Goal: Navigation & Orientation: Find specific page/section

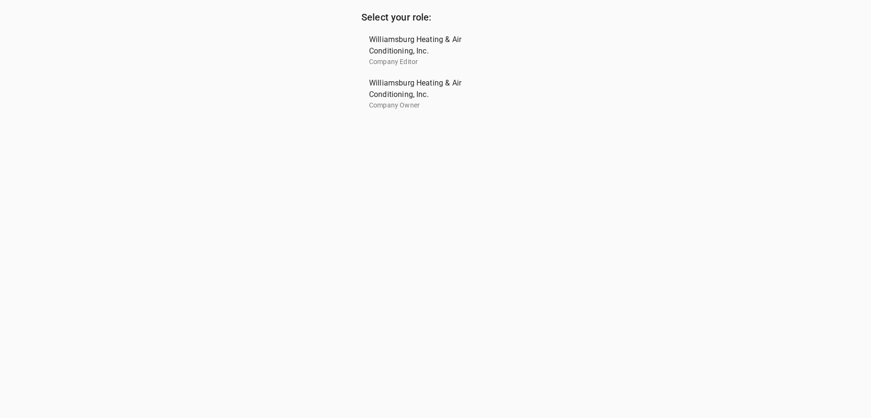
click at [396, 108] on p "Company Owner" at bounding box center [431, 105] width 125 height 10
